Goal: Task Accomplishment & Management: Manage account settings

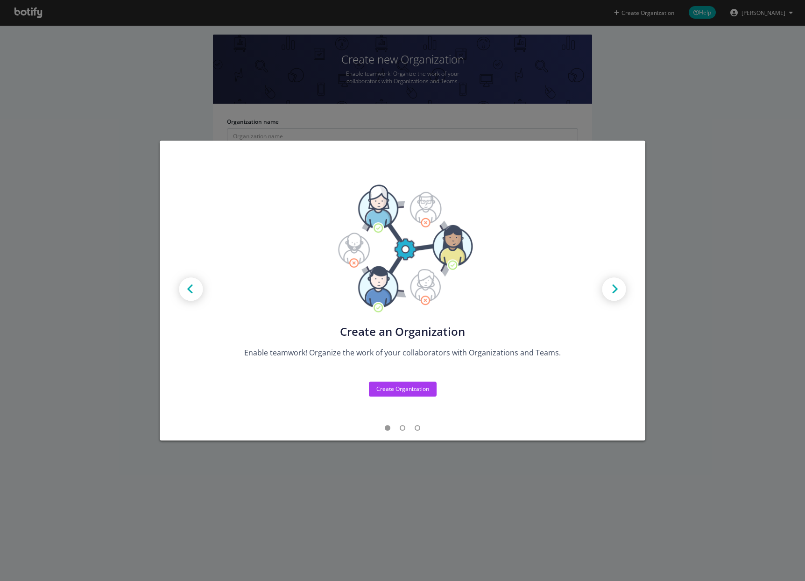
click at [673, 158] on div "Create new Projects for your Teams Create the exact model that matches your Org…" at bounding box center [402, 290] width 805 height 581
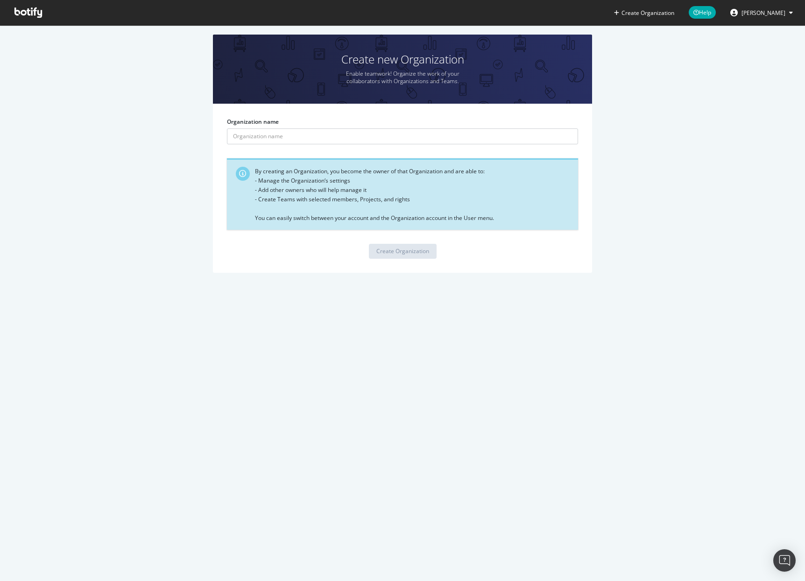
click at [753, 14] on span "[PERSON_NAME]" at bounding box center [763, 13] width 44 height 8
